Goal: Navigation & Orientation: Find specific page/section

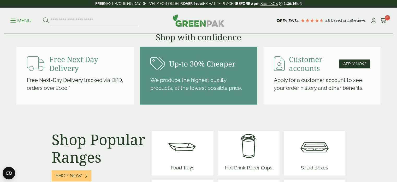
scroll to position [653, 0]
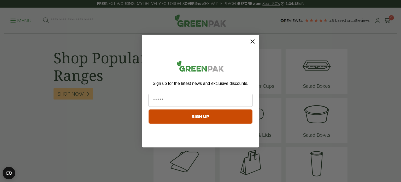
click at [252, 42] on circle "Close dialog" at bounding box center [252, 41] width 9 height 9
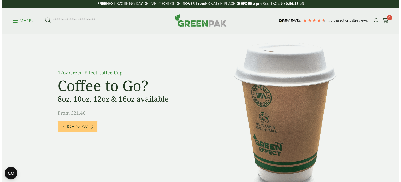
scroll to position [392, 0]
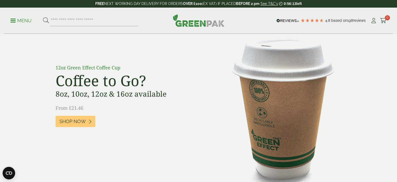
click at [17, 21] on p "Menu" at bounding box center [20, 21] width 21 height 6
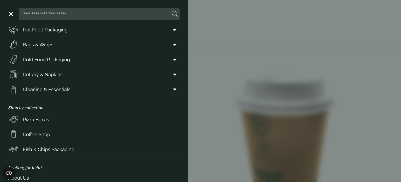
scroll to position [77, 0]
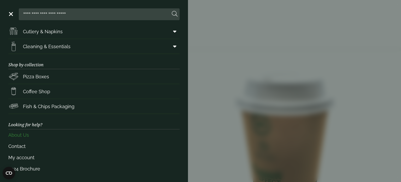
click at [22, 131] on link "About Us" at bounding box center [93, 134] width 171 height 11
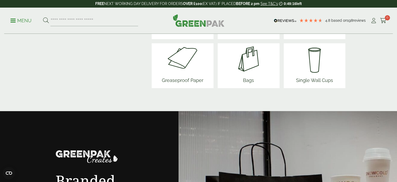
scroll to position [758, 0]
